Goal: Task Accomplishment & Management: Complete application form

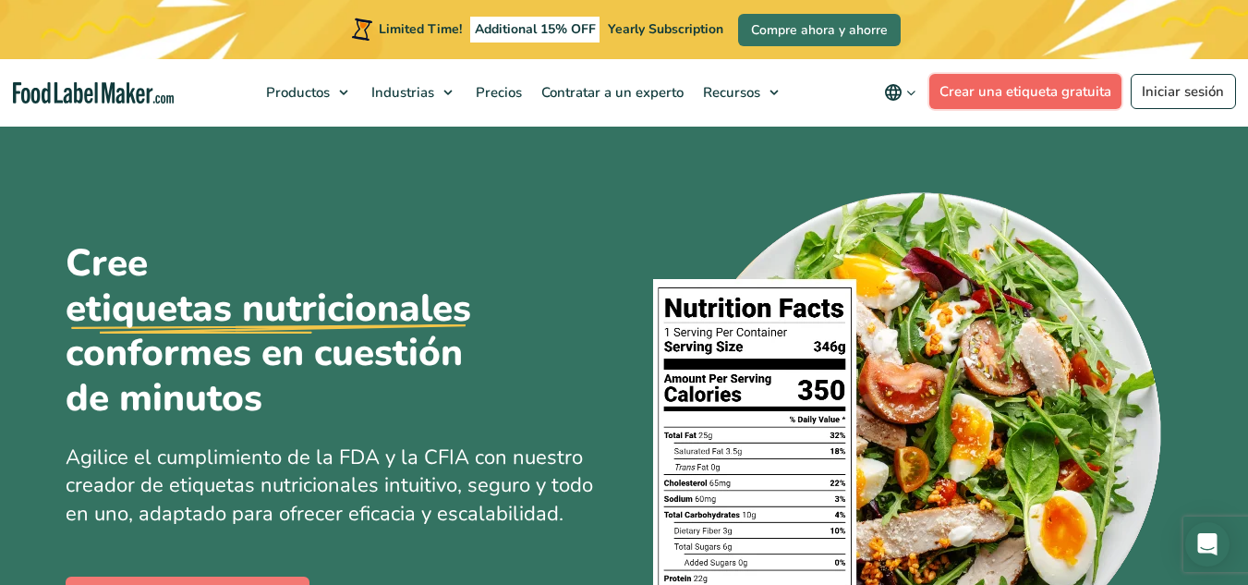
click at [1042, 100] on link "Crear una etiqueta gratuita" at bounding box center [1026, 91] width 193 height 35
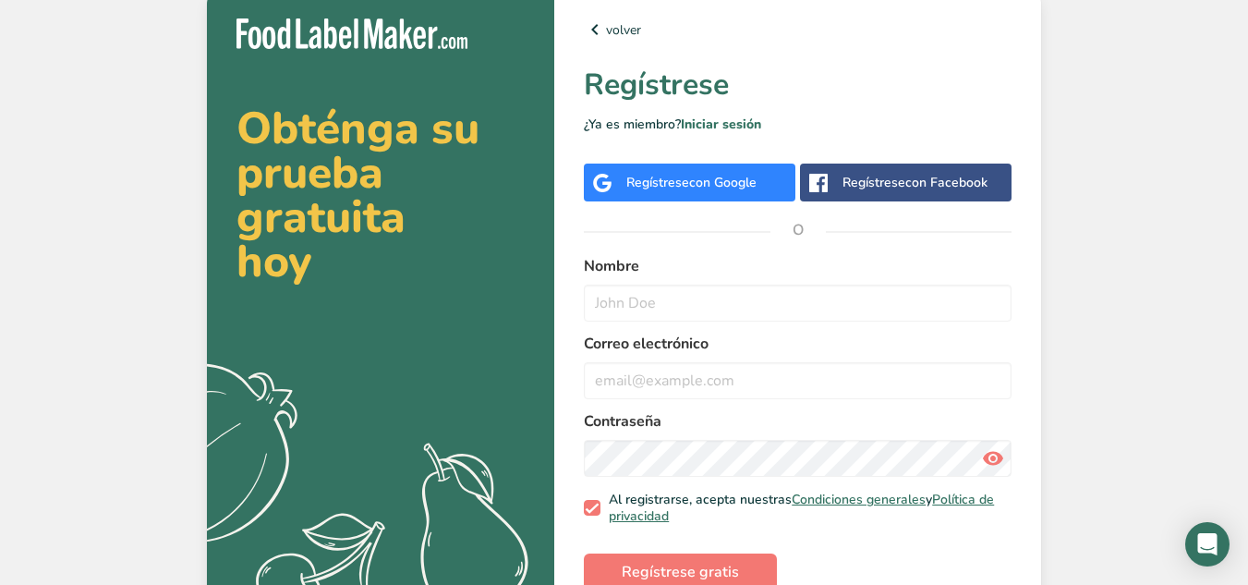
click at [745, 177] on span "con Google" at bounding box center [722, 183] width 67 height 18
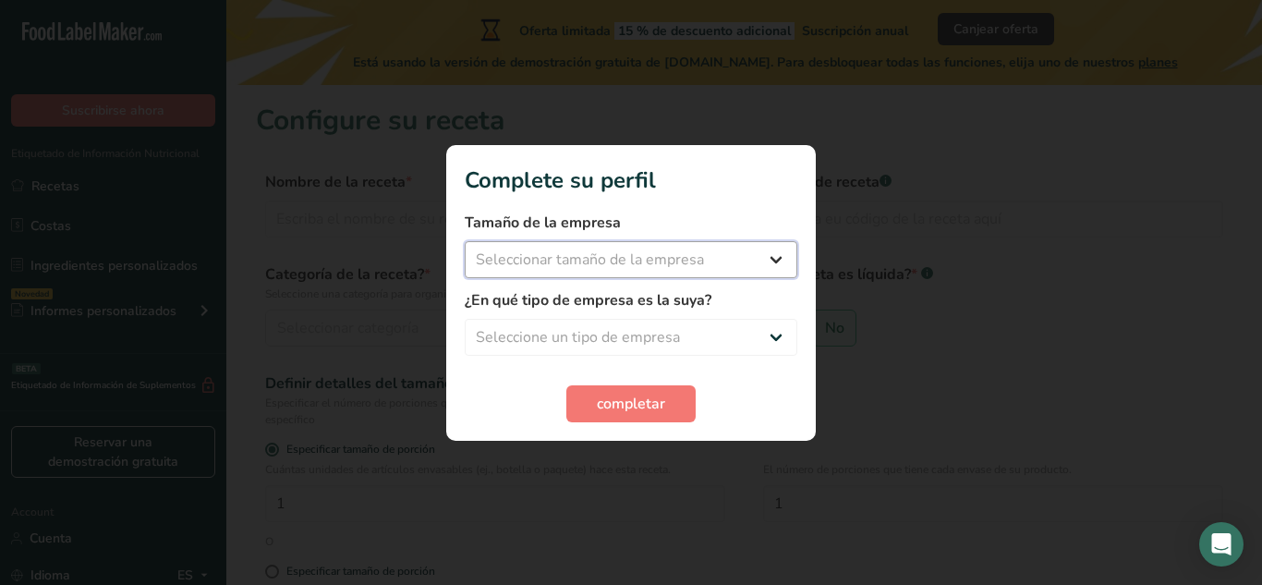
click at [767, 250] on select "Seleccionar tamaño de la empresa Menos de 10 empleados De 10 a 50 empleados De …" at bounding box center [631, 259] width 333 height 37
select select "1"
click at [465, 241] on select "Seleccionar tamaño de la empresa Menos de 10 empleados De 10 a 50 empleados De …" at bounding box center [631, 259] width 333 height 37
click at [754, 338] on select "Seleccione un tipo de empresa Fabricante de alimentos envasados Restaurante y c…" at bounding box center [631, 337] width 333 height 37
select select "1"
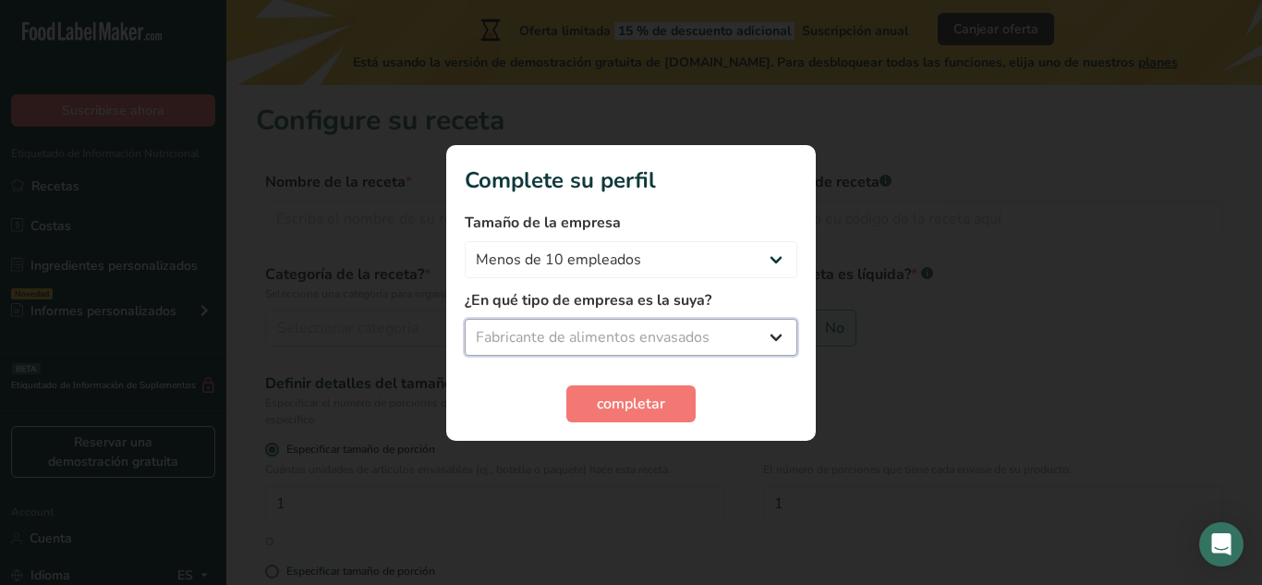
click at [465, 319] on select "Seleccione un tipo de empresa Fabricante de alimentos envasados Restaurante y c…" at bounding box center [631, 337] width 333 height 37
click at [658, 391] on button "completar" at bounding box center [630, 403] width 129 height 37
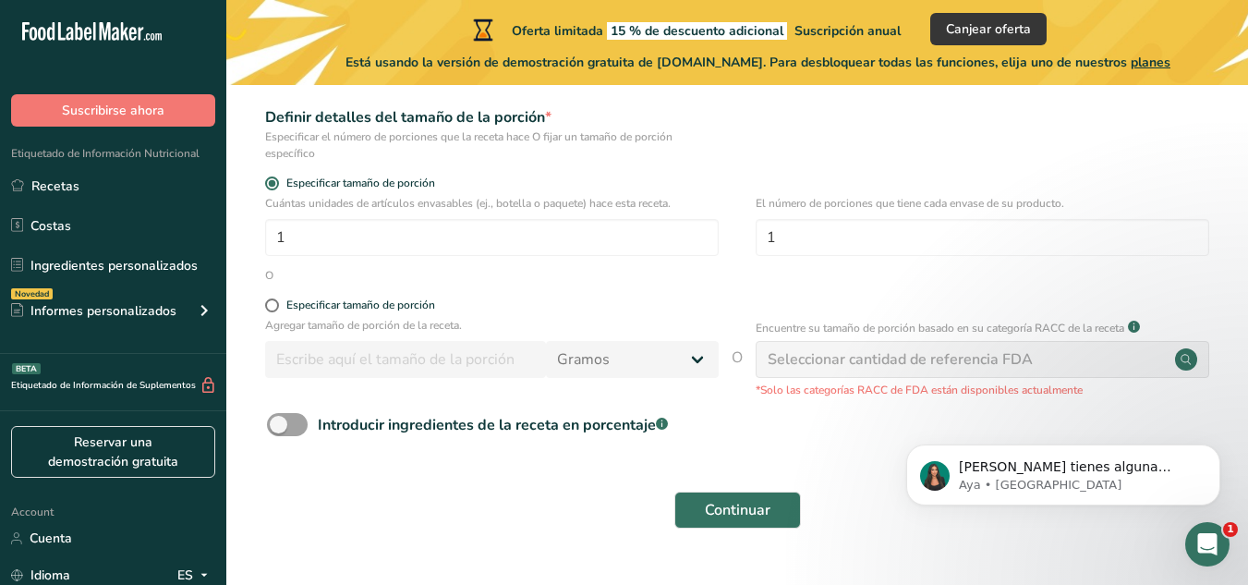
scroll to position [268, 0]
